Goal: Task Accomplishment & Management: Manage account settings

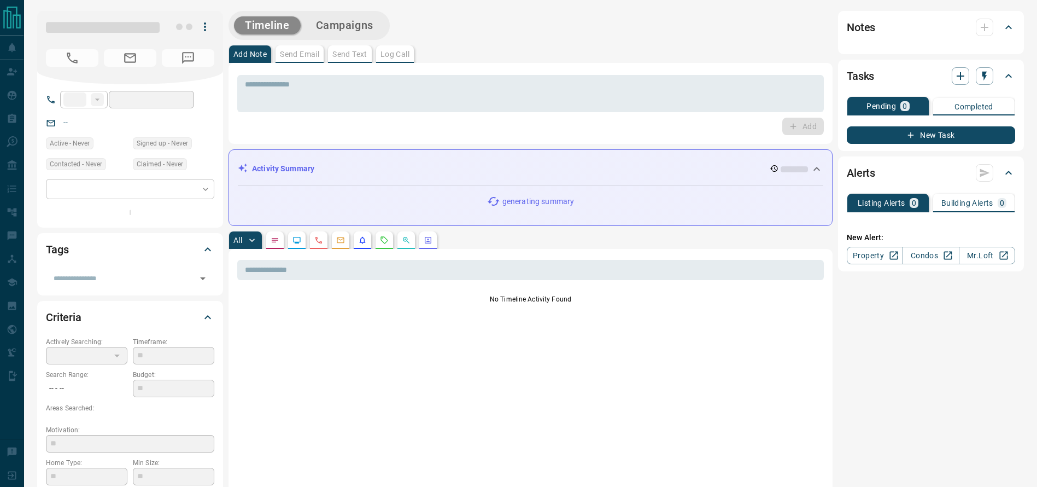
type input "**"
type input "**********"
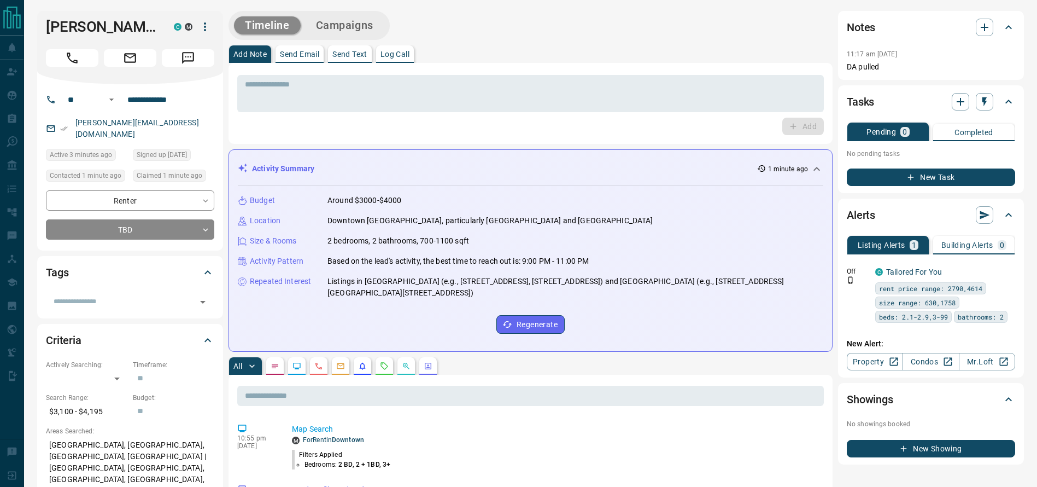
click at [520, 46] on div "Add Note Send Email Send Text Log Call" at bounding box center [531, 53] width 604 height 17
click at [575, 56] on div "Add Note Send Email Send Text Log Call" at bounding box center [531, 53] width 604 height 17
click at [626, 75] on div "* ​" at bounding box center [530, 93] width 587 height 37
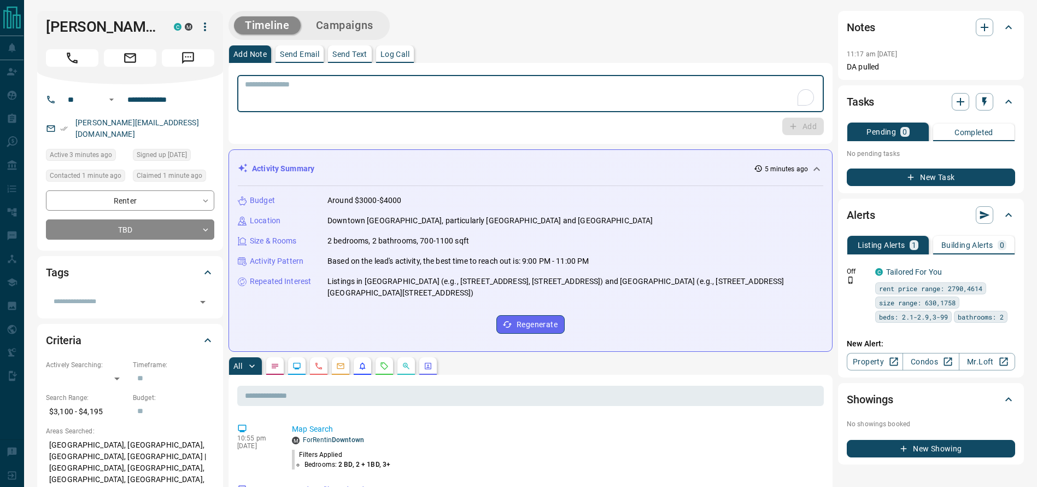
click at [628, 57] on div "Add Note Send Email Send Text Log Call" at bounding box center [531, 53] width 604 height 17
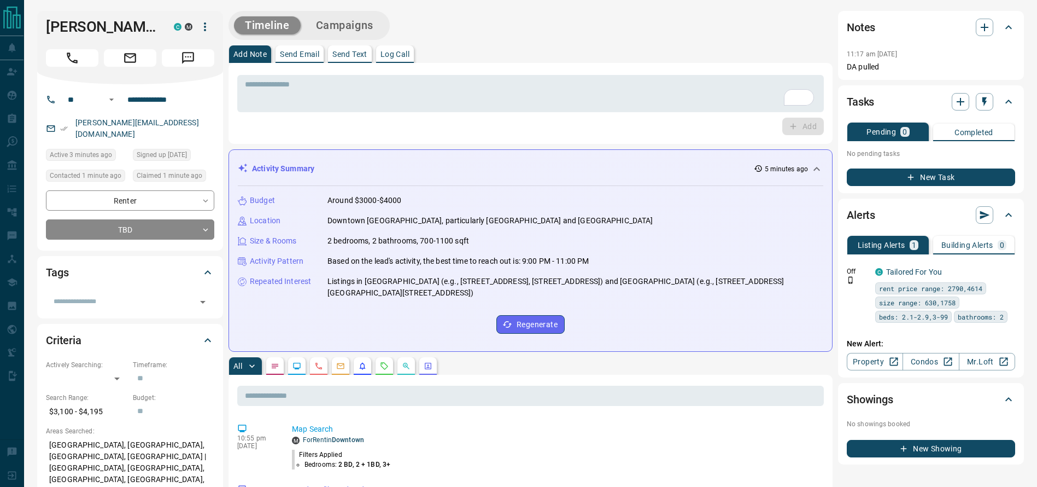
click at [616, 35] on div "Timeline Campaigns" at bounding box center [531, 25] width 604 height 29
click at [613, 34] on div "Timeline Campaigns" at bounding box center [531, 25] width 604 height 29
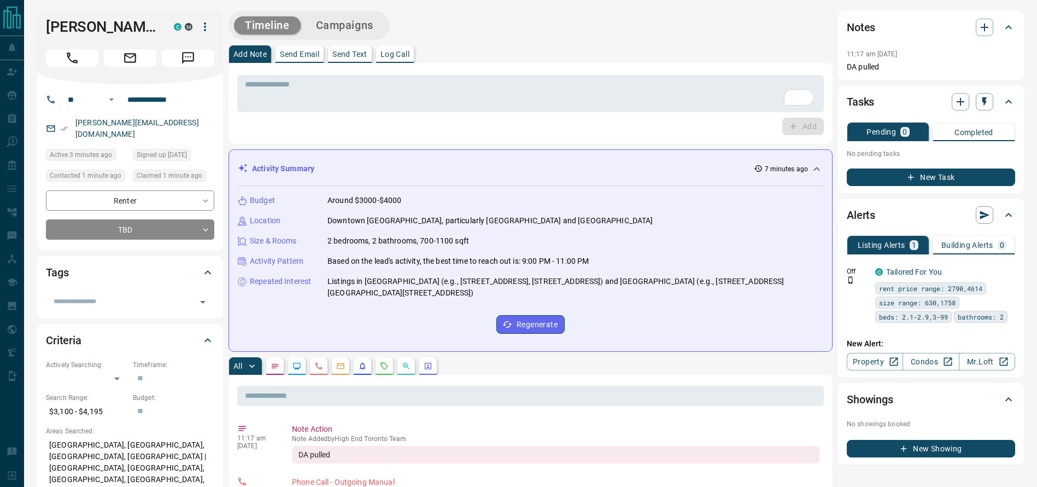
click at [583, 50] on div "Add Note Send Email Send Text Log Call" at bounding box center [531, 53] width 604 height 17
click at [454, 48] on div "Add Note Send Email Send Text Log Call" at bounding box center [531, 53] width 604 height 17
click at [71, 26] on h1 "[PERSON_NAME]" at bounding box center [102, 26] width 112 height 17
click at [75, 84] on div "[PERSON_NAME] C M" at bounding box center [130, 47] width 186 height 73
click at [74, 83] on div "[PERSON_NAME] C M" at bounding box center [130, 47] width 186 height 73
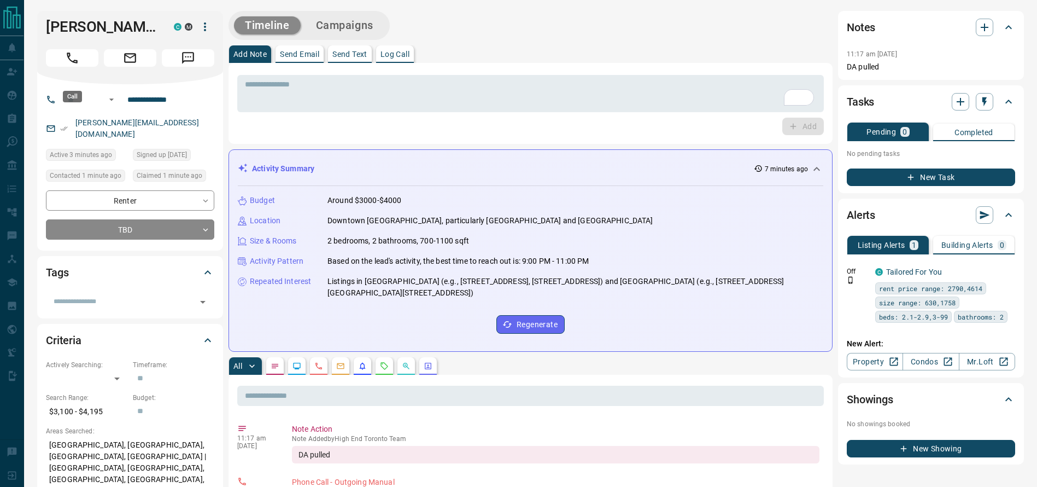
click at [73, 67] on button "Call" at bounding box center [72, 57] width 52 height 17
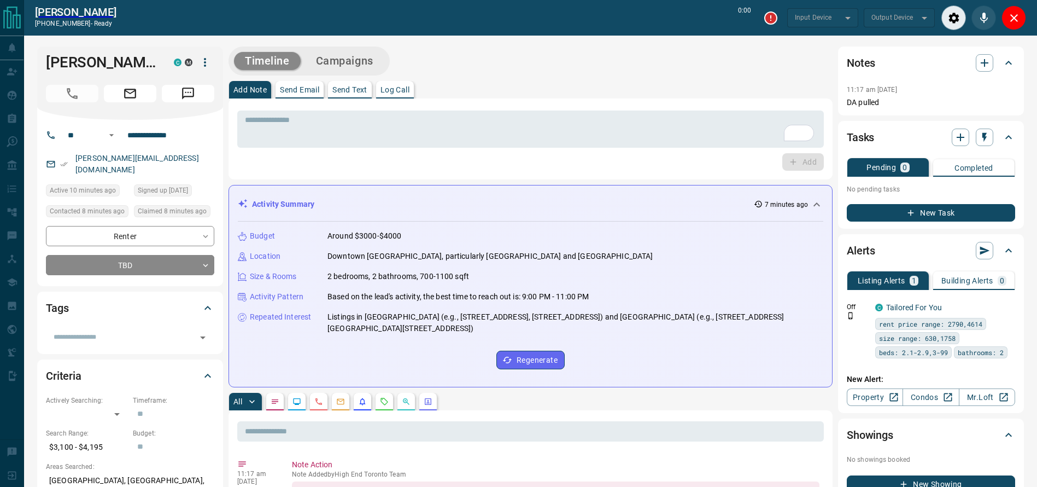
type input "*******"
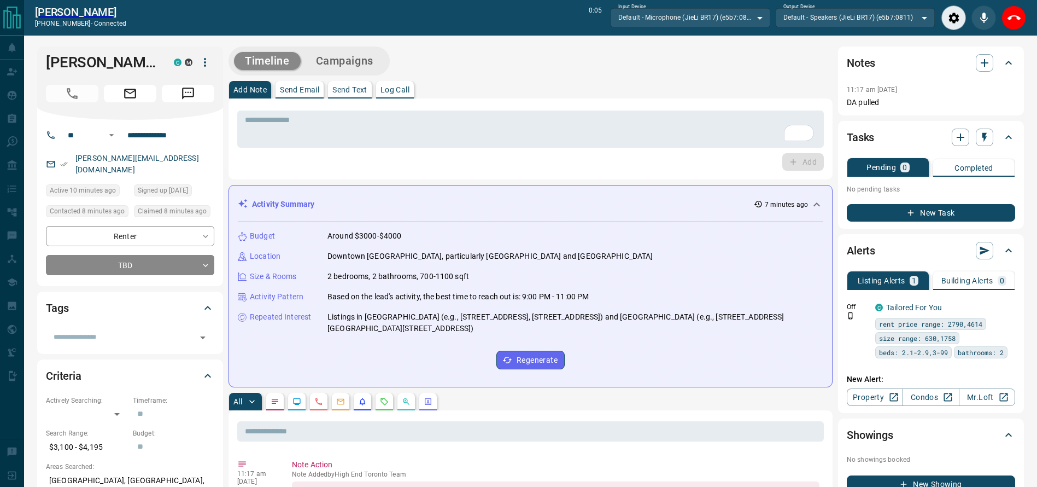
click at [507, 87] on div "Add Note Send Email Send Text Log Call" at bounding box center [531, 89] width 604 height 17
click at [1020, 20] on icon "End Call" at bounding box center [1014, 17] width 13 height 13
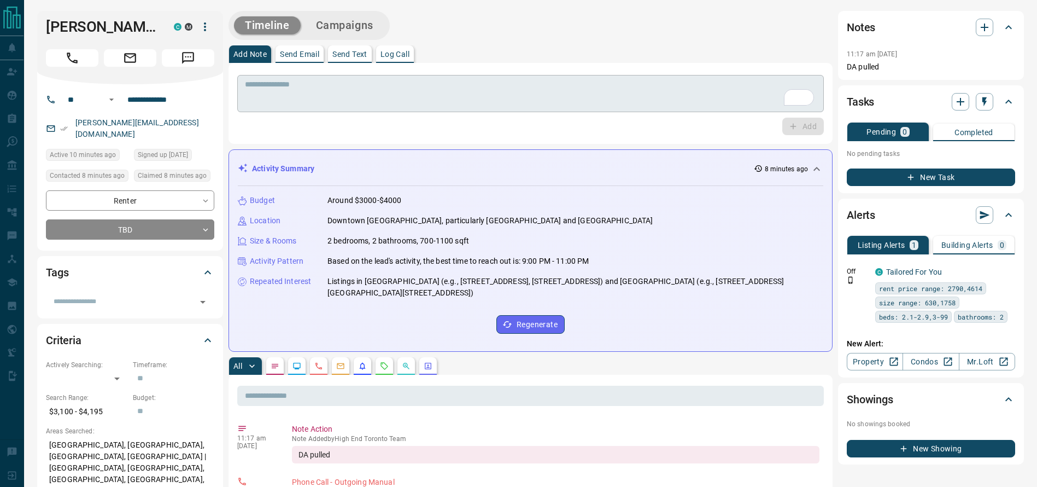
click at [527, 110] on div "* ​" at bounding box center [530, 93] width 587 height 37
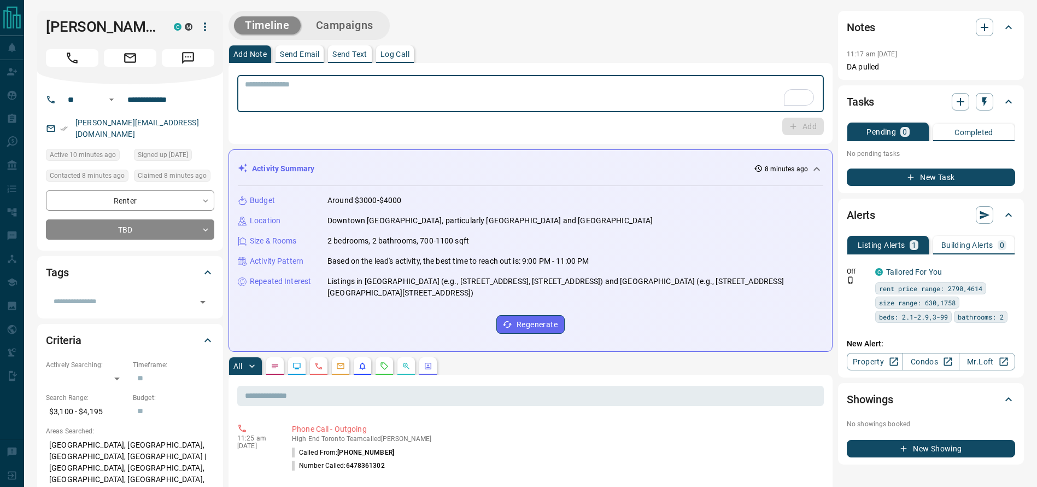
click at [526, 110] on div "* ​" at bounding box center [530, 93] width 587 height 37
type textarea "**********"
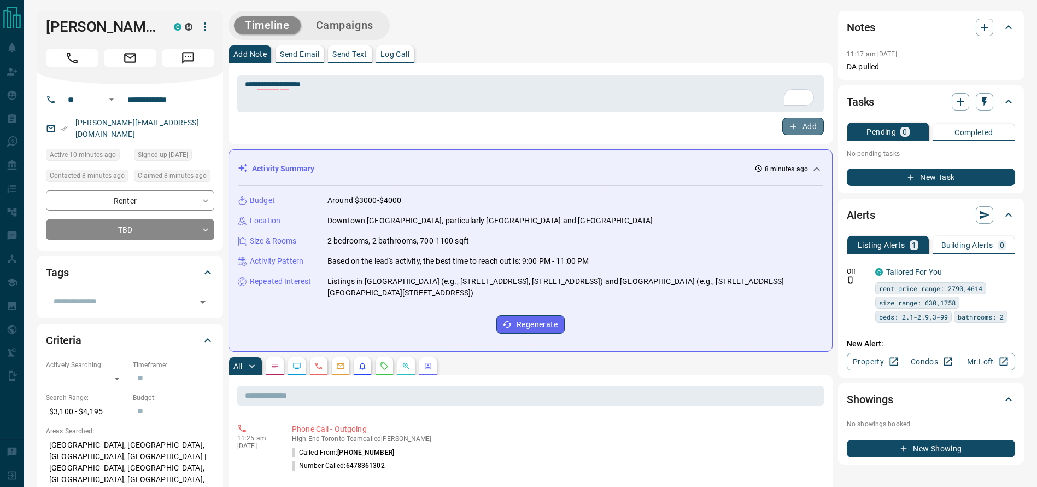
click at [807, 119] on button "Add" at bounding box center [803, 126] width 42 height 17
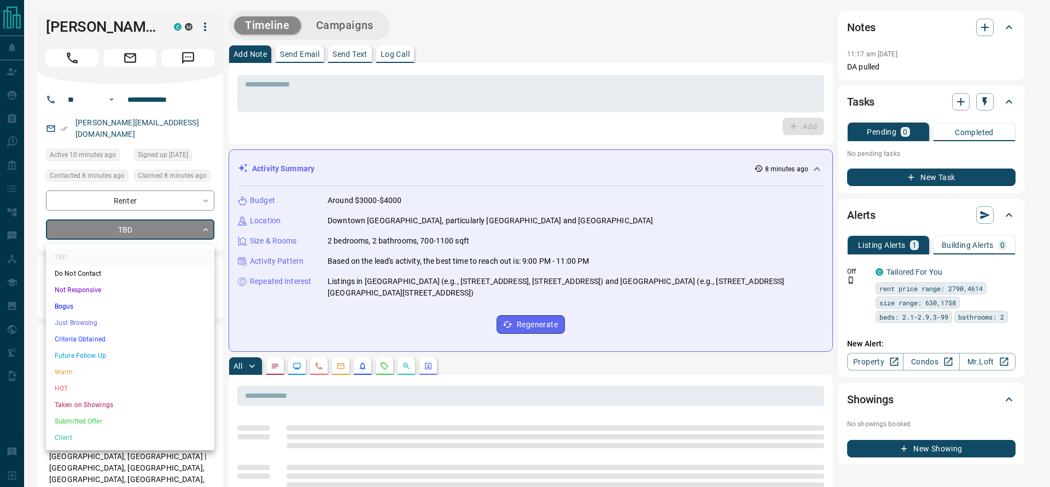
click at [118, 325] on li "Just Browsing" at bounding box center [130, 322] width 168 height 16
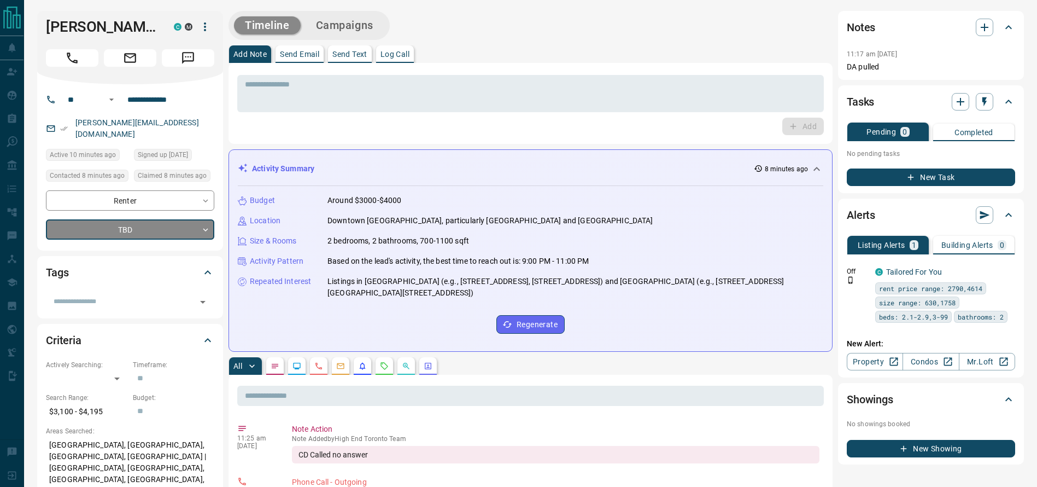
click at [324, 34] on div "Timeline Campaigns" at bounding box center [309, 25] width 155 height 22
type input "*"
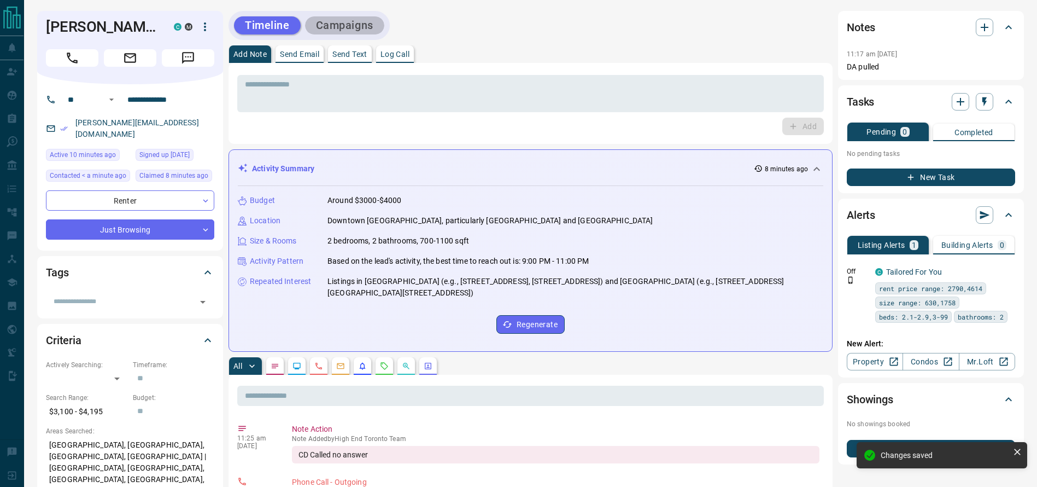
click at [349, 23] on button "Campaigns" at bounding box center [344, 25] width 79 height 18
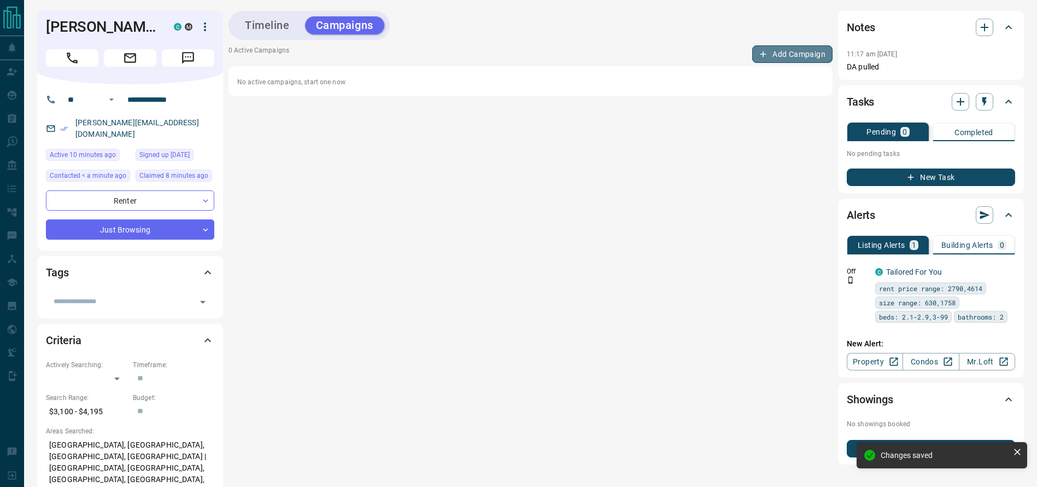
click at [792, 52] on button "Add Campaign" at bounding box center [792, 53] width 80 height 17
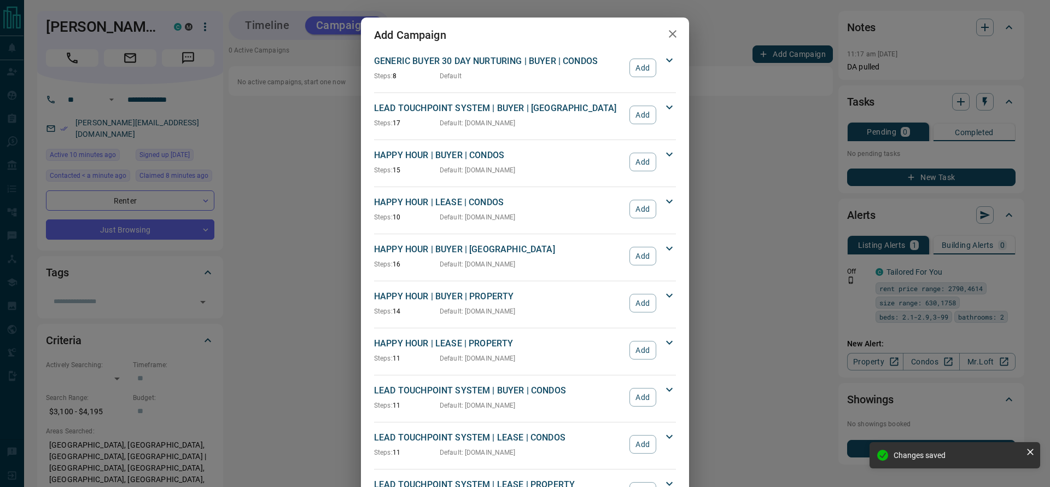
scroll to position [786, 0]
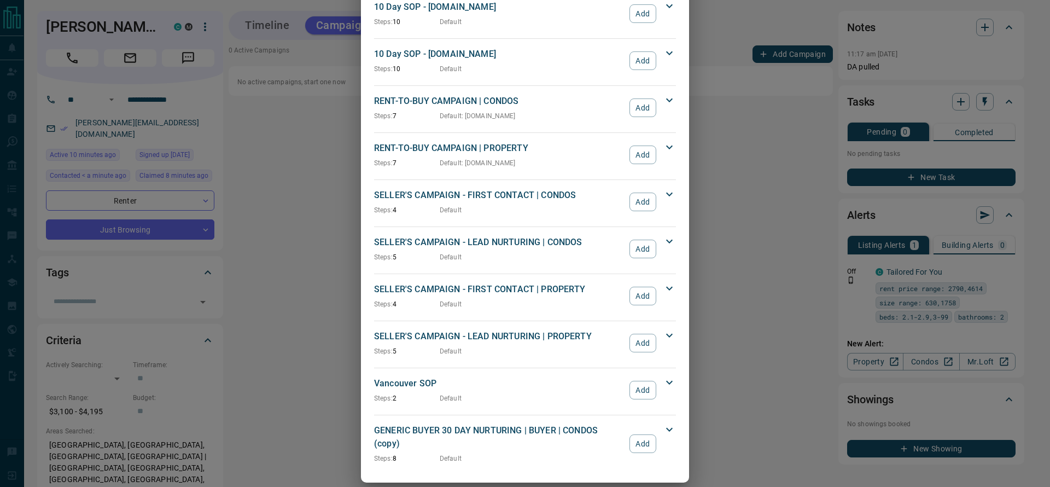
drag, startPoint x: 678, startPoint y: 285, endPoint x: 709, endPoint y: 274, distance: 32.7
click at [708, 286] on div "Add Campaign GENERIC BUYER 30 DAY NURTURING | BUYER | CONDOS Steps: 8 Default A…" at bounding box center [525, 243] width 1050 height 487
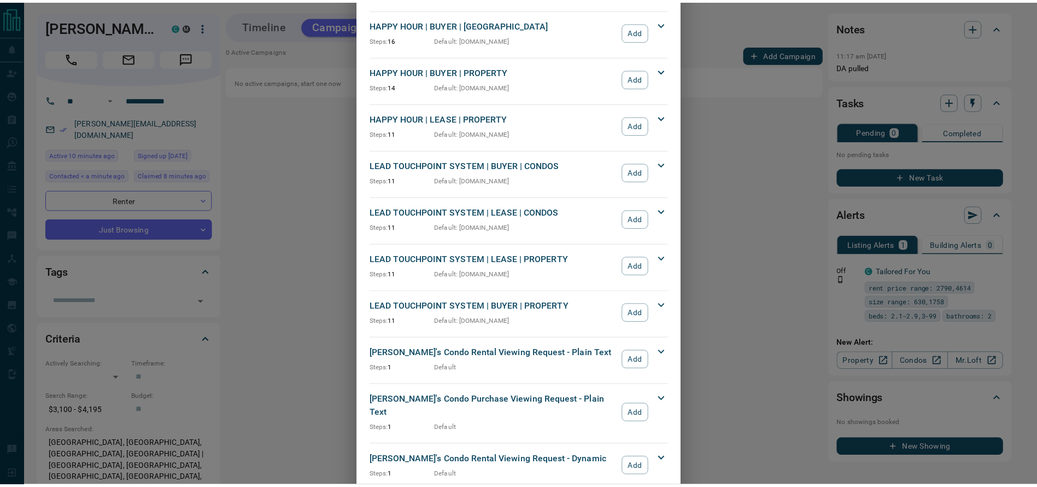
scroll to position [224, 0]
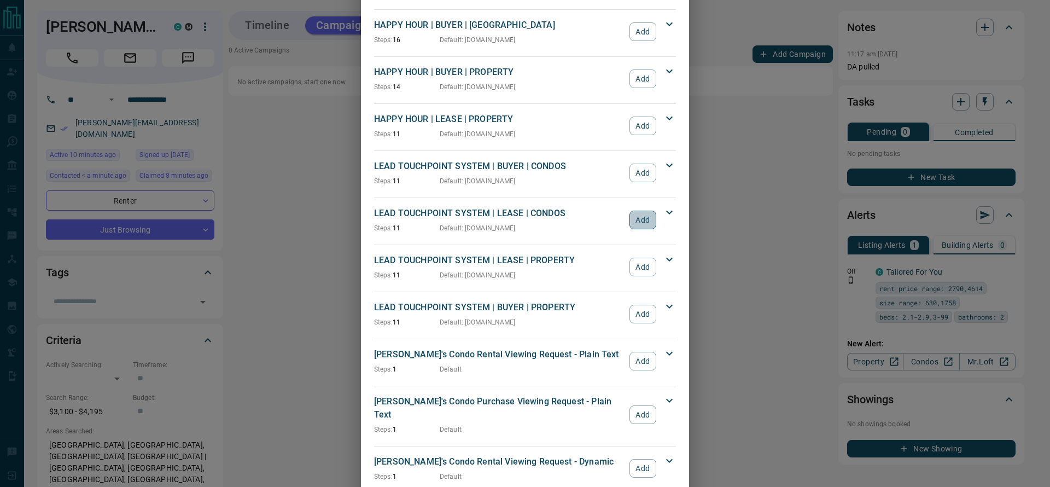
click at [630, 220] on button "Add" at bounding box center [642, 219] width 27 height 19
